Goal: Check status: Check status

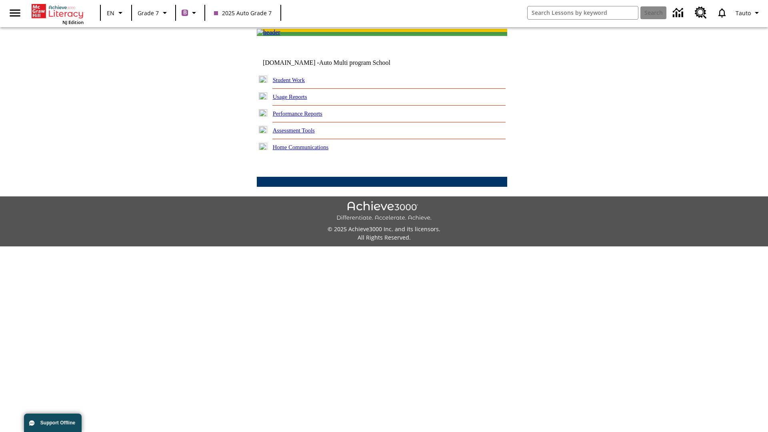
click at [294, 83] on link "Student Work" at bounding box center [289, 80] width 32 height 6
select select "/options/reports/?report_id=24&atype=7&section=2"
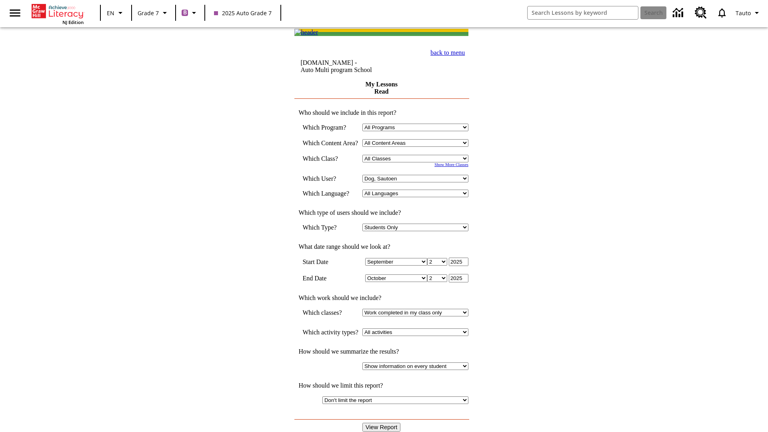
select select "21437138"
select select "4"
type input "2024"
click at [382, 423] on input "View Report" at bounding box center [381, 427] width 38 height 9
